Goal: Navigation & Orientation: Find specific page/section

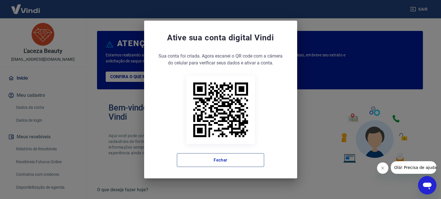
click at [228, 162] on button "Fechar" at bounding box center [220, 161] width 87 height 14
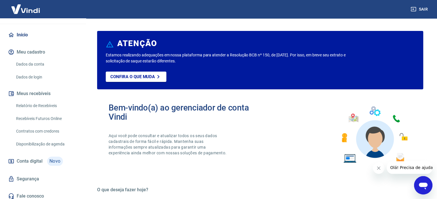
scroll to position [46, 0]
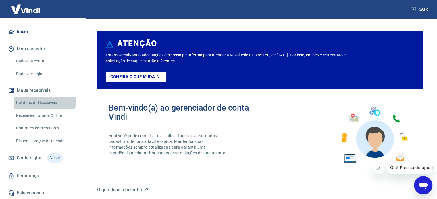
click at [42, 102] on link "Relatório de Recebíveis" at bounding box center [46, 103] width 65 height 12
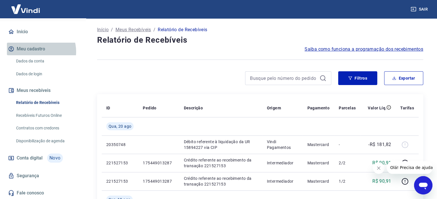
drag, startPoint x: 38, startPoint y: 51, endPoint x: 38, endPoint y: 46, distance: 5.8
click at [38, 49] on button "Meu cadastro" at bounding box center [43, 49] width 72 height 13
click at [35, 44] on button "Meu cadastro" at bounding box center [43, 49] width 72 height 13
click at [20, 34] on link "Início" at bounding box center [43, 32] width 72 height 13
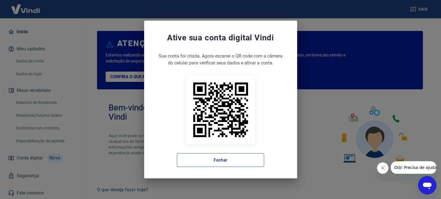
click at [227, 160] on button "Fechar" at bounding box center [220, 161] width 87 height 14
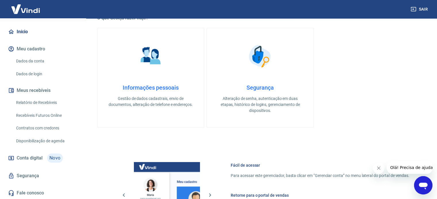
scroll to position [313, 0]
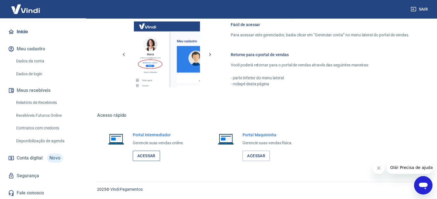
click at [146, 151] on link "Acessar" at bounding box center [146, 156] width 27 height 11
click at [143, 155] on link "Acessar" at bounding box center [146, 156] width 27 height 11
